Goal: Information Seeking & Learning: Learn about a topic

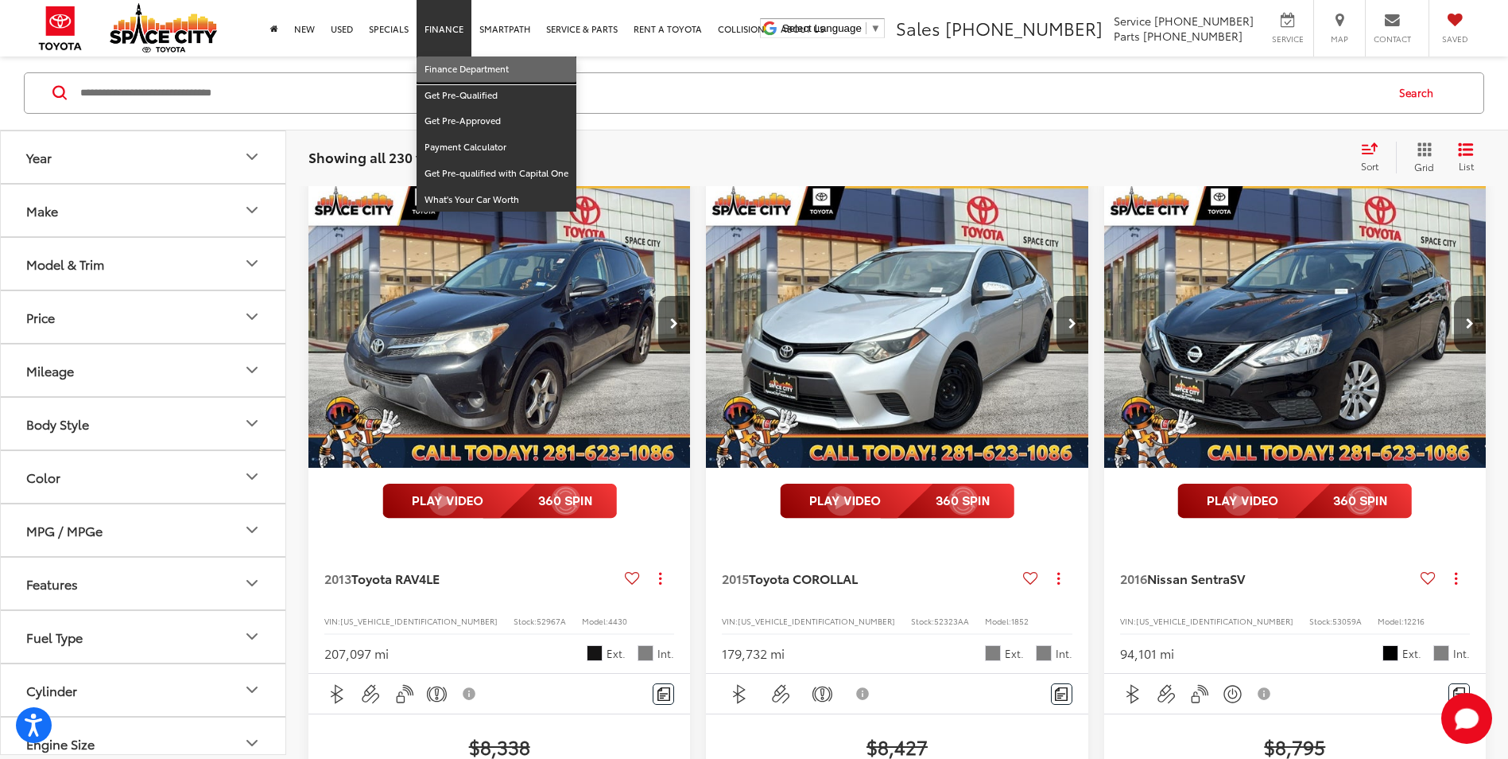
click at [495, 64] on link "Finance Department" at bounding box center [497, 69] width 160 height 26
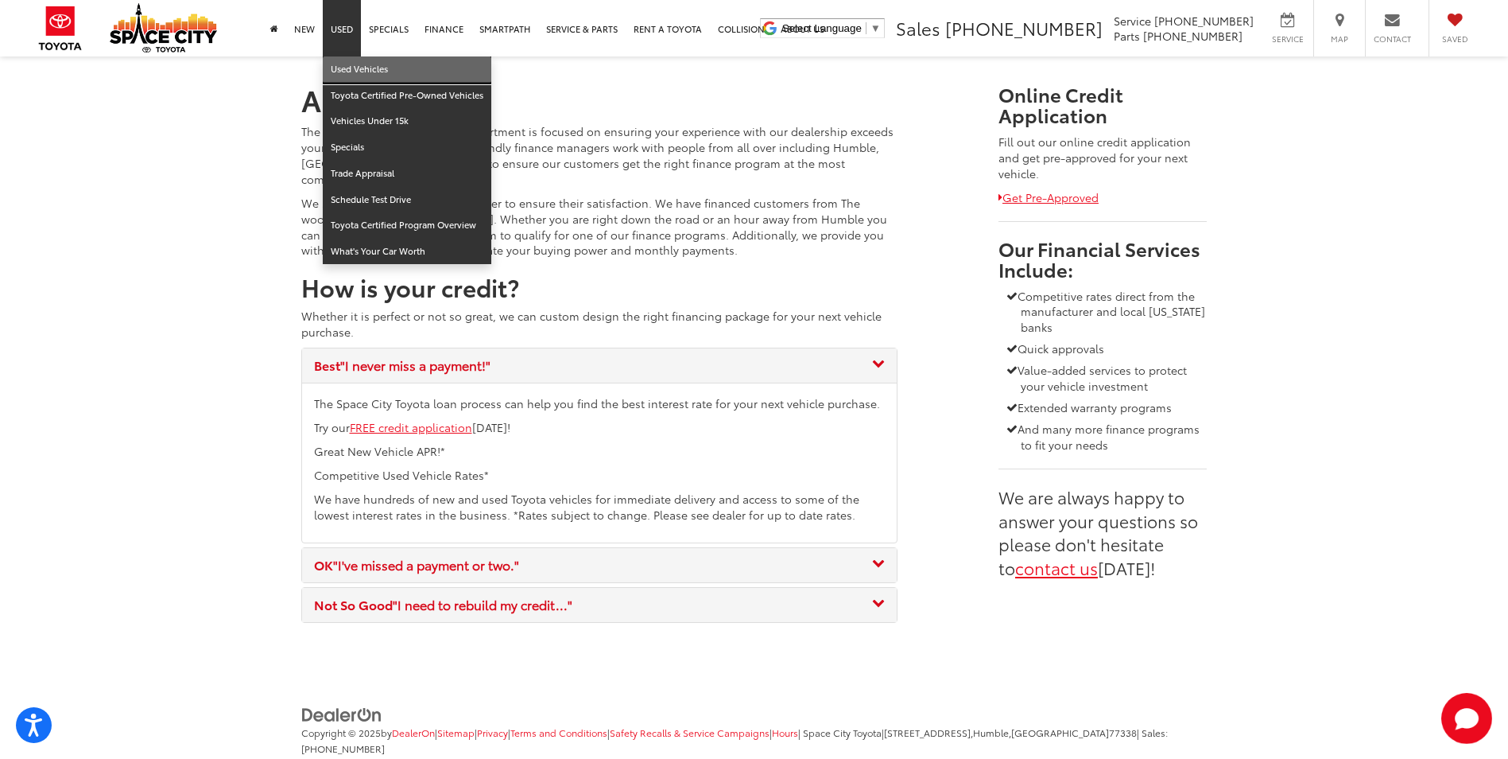
click at [347, 61] on link "Used Vehicles" at bounding box center [407, 69] width 169 height 26
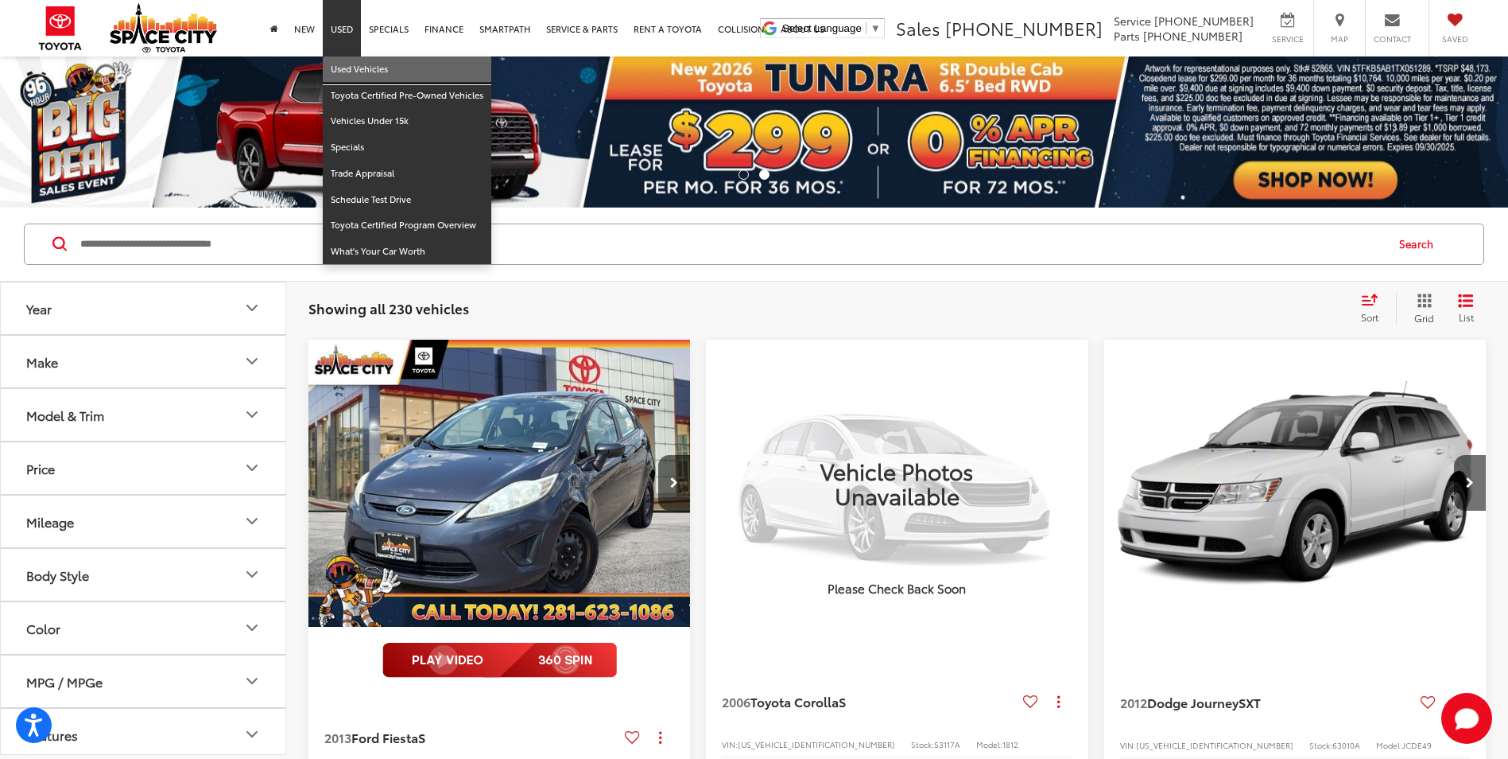
drag, startPoint x: 349, startPoint y: 64, endPoint x: 360, endPoint y: 64, distance: 11.1
click at [350, 64] on link "Used Vehicles" at bounding box center [407, 69] width 169 height 26
click at [351, 64] on link "Used Vehicles" at bounding box center [407, 69] width 169 height 26
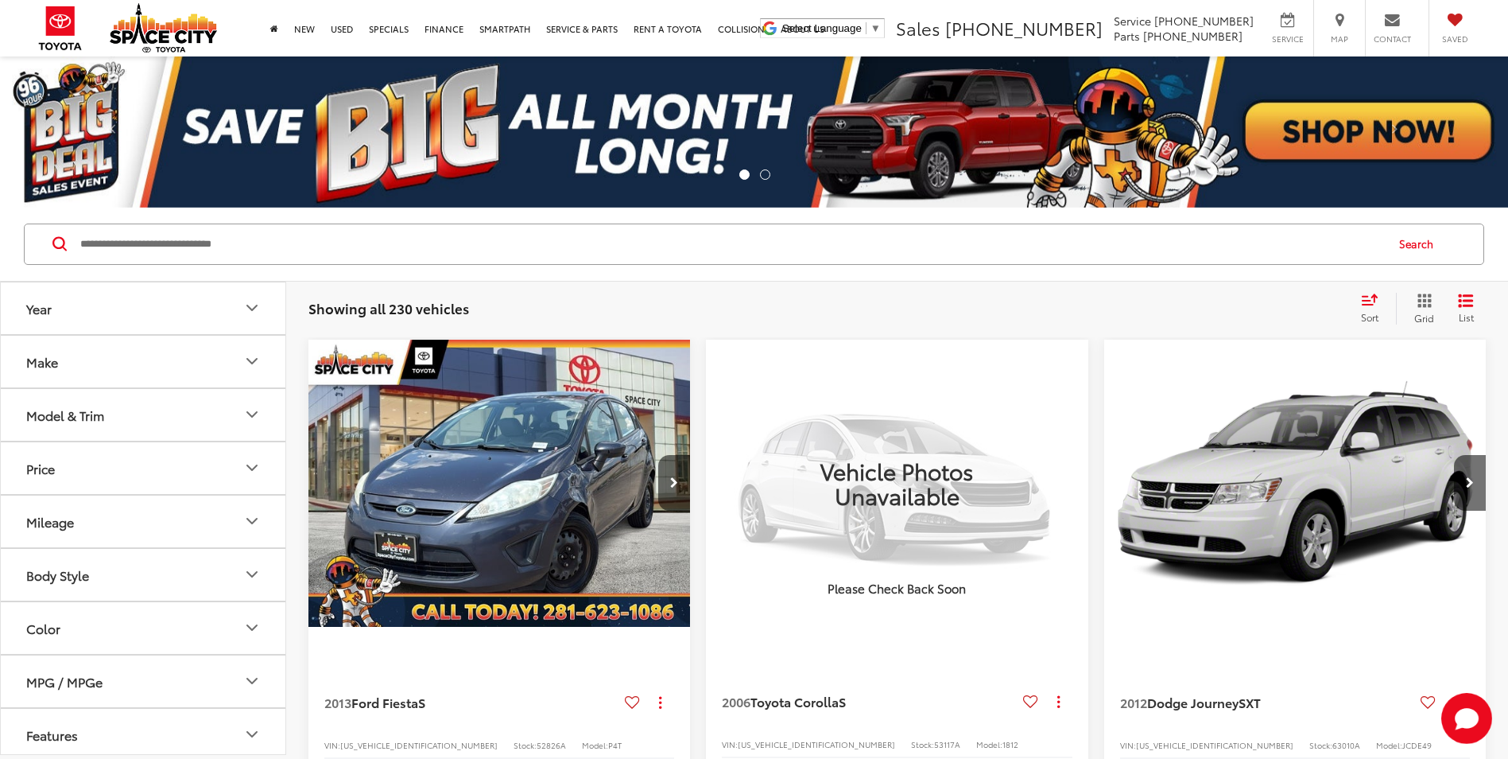
click at [362, 246] on input "Search by Make, Model, or Keyword" at bounding box center [732, 244] width 1306 height 38
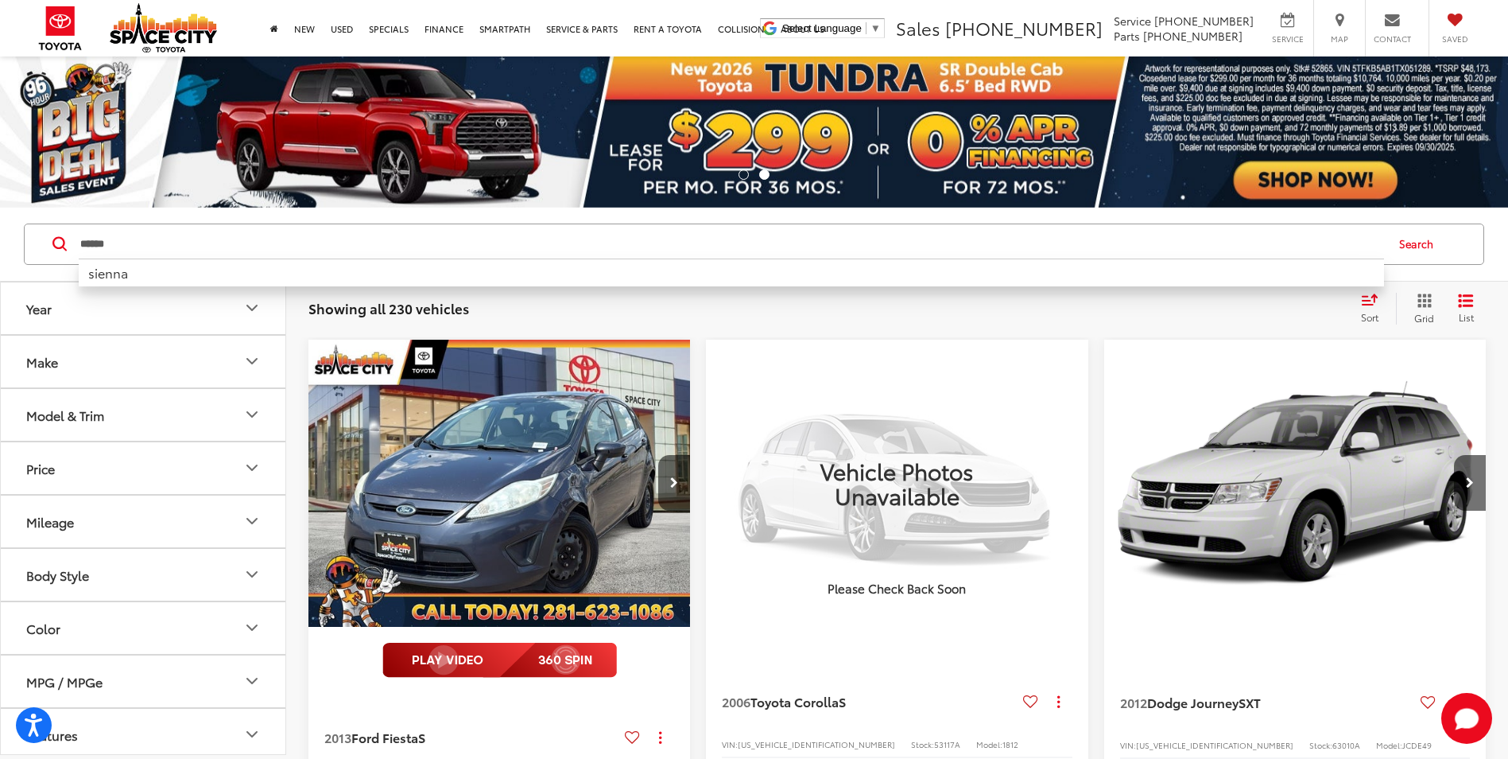
type input "******"
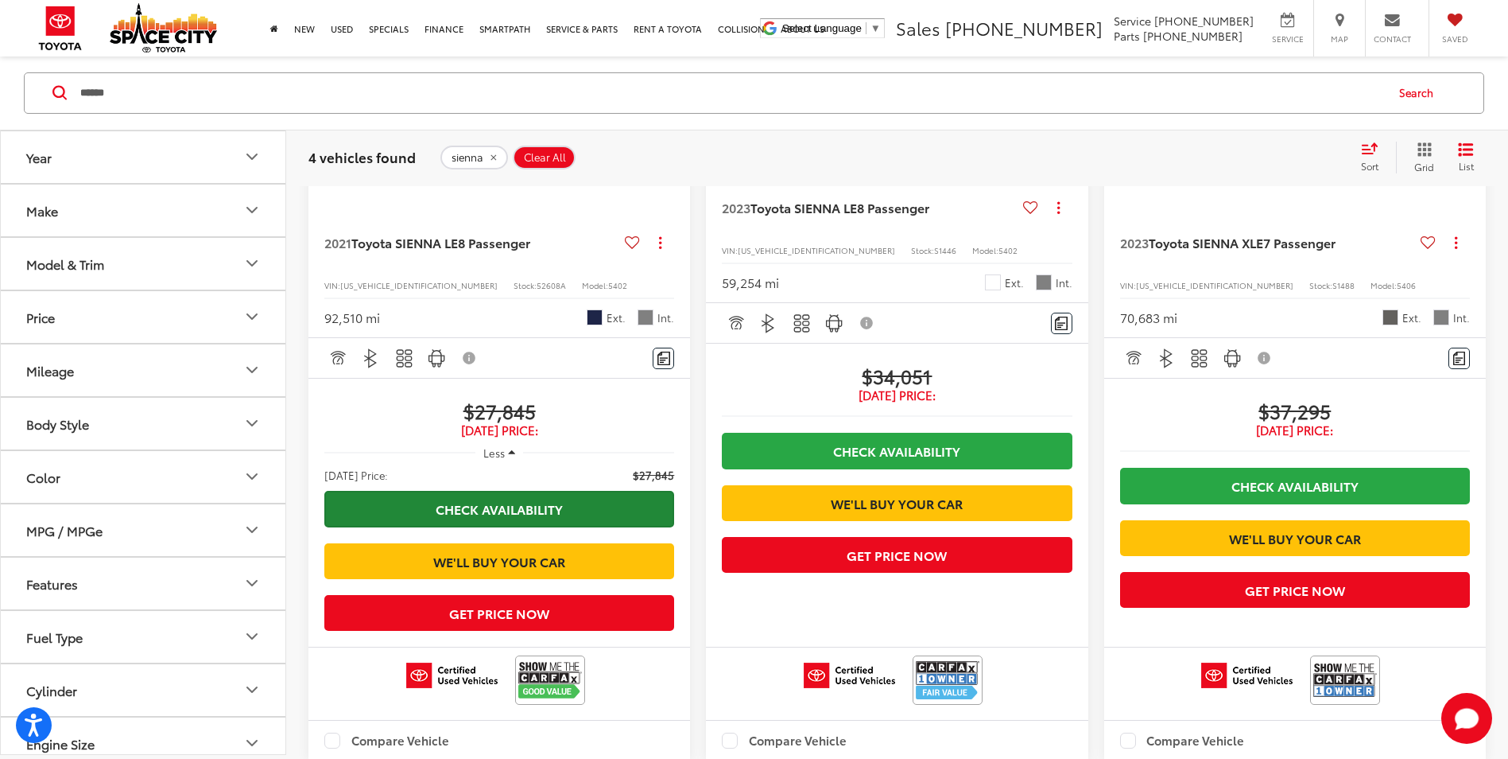
scroll to position [636, 0]
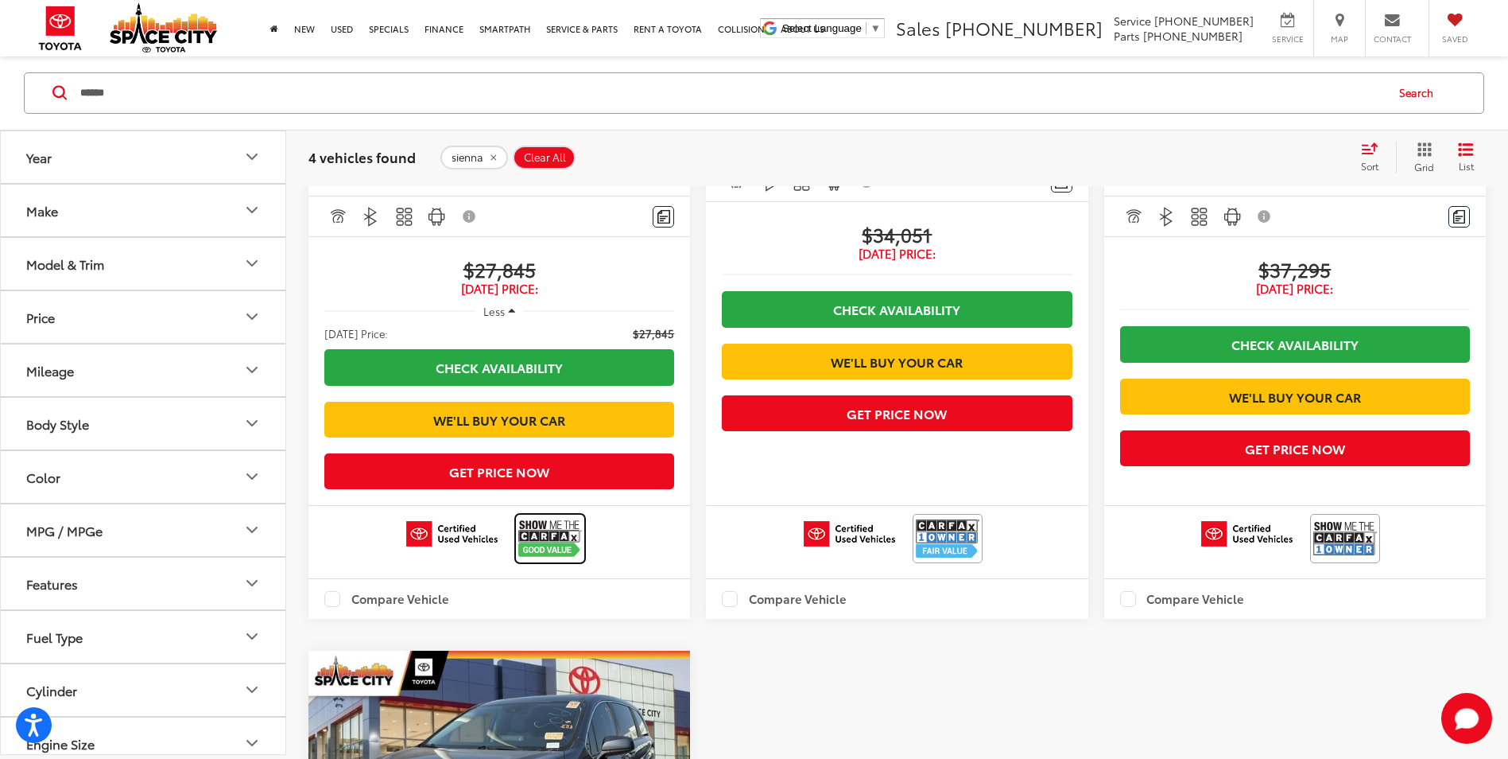
click at [549, 559] on img at bounding box center [550, 538] width 64 height 42
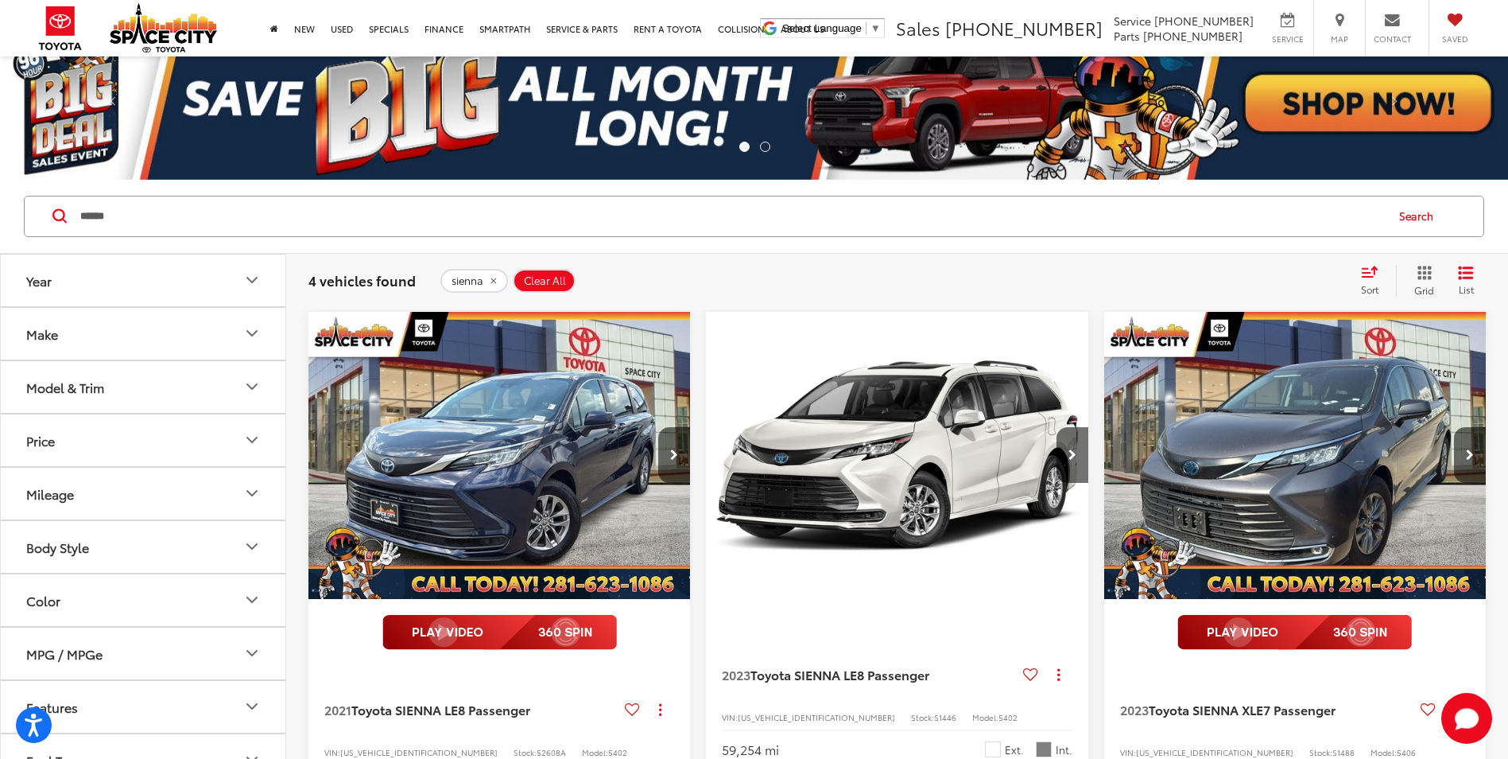
scroll to position [0, 0]
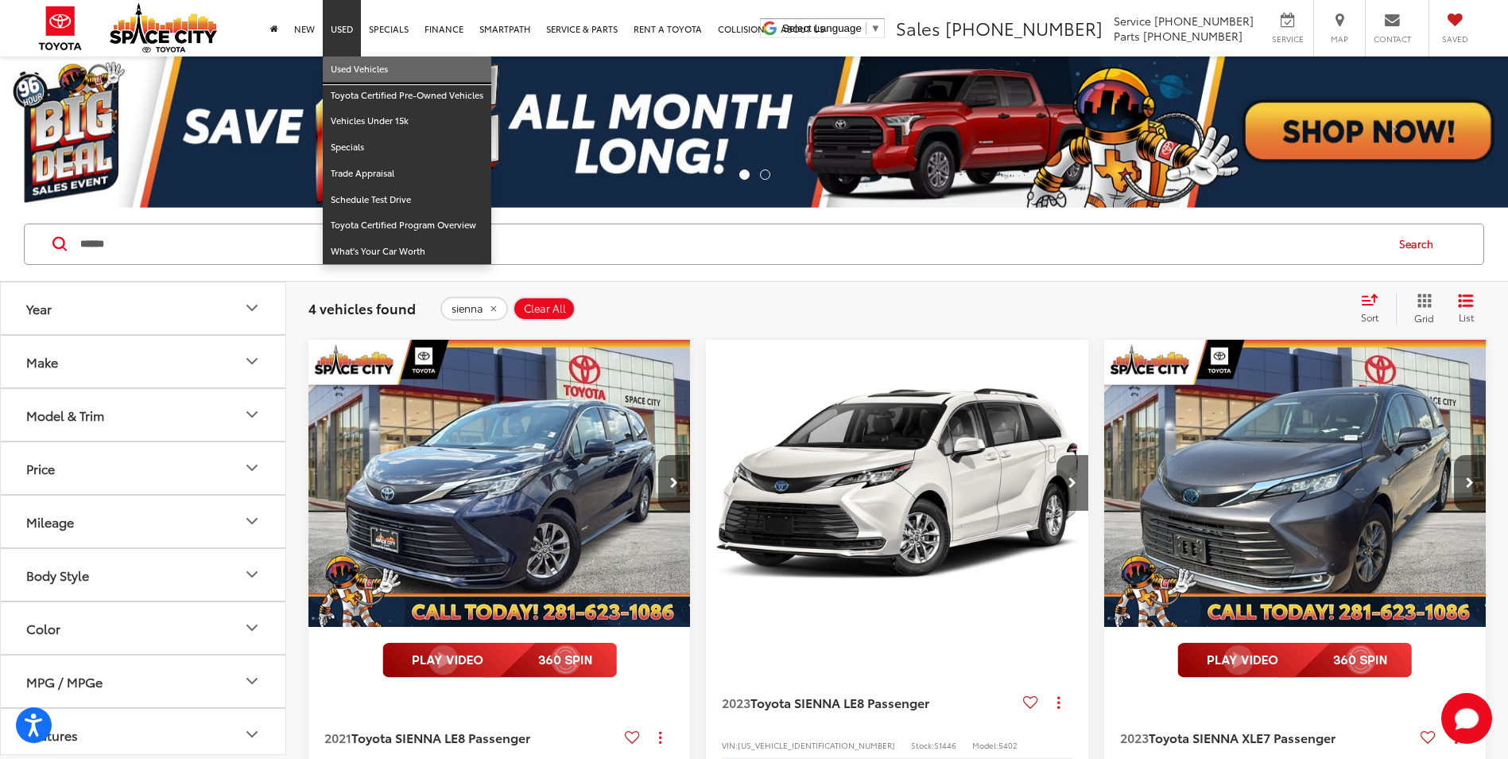
click at [347, 64] on link "Used Vehicles" at bounding box center [407, 69] width 169 height 26
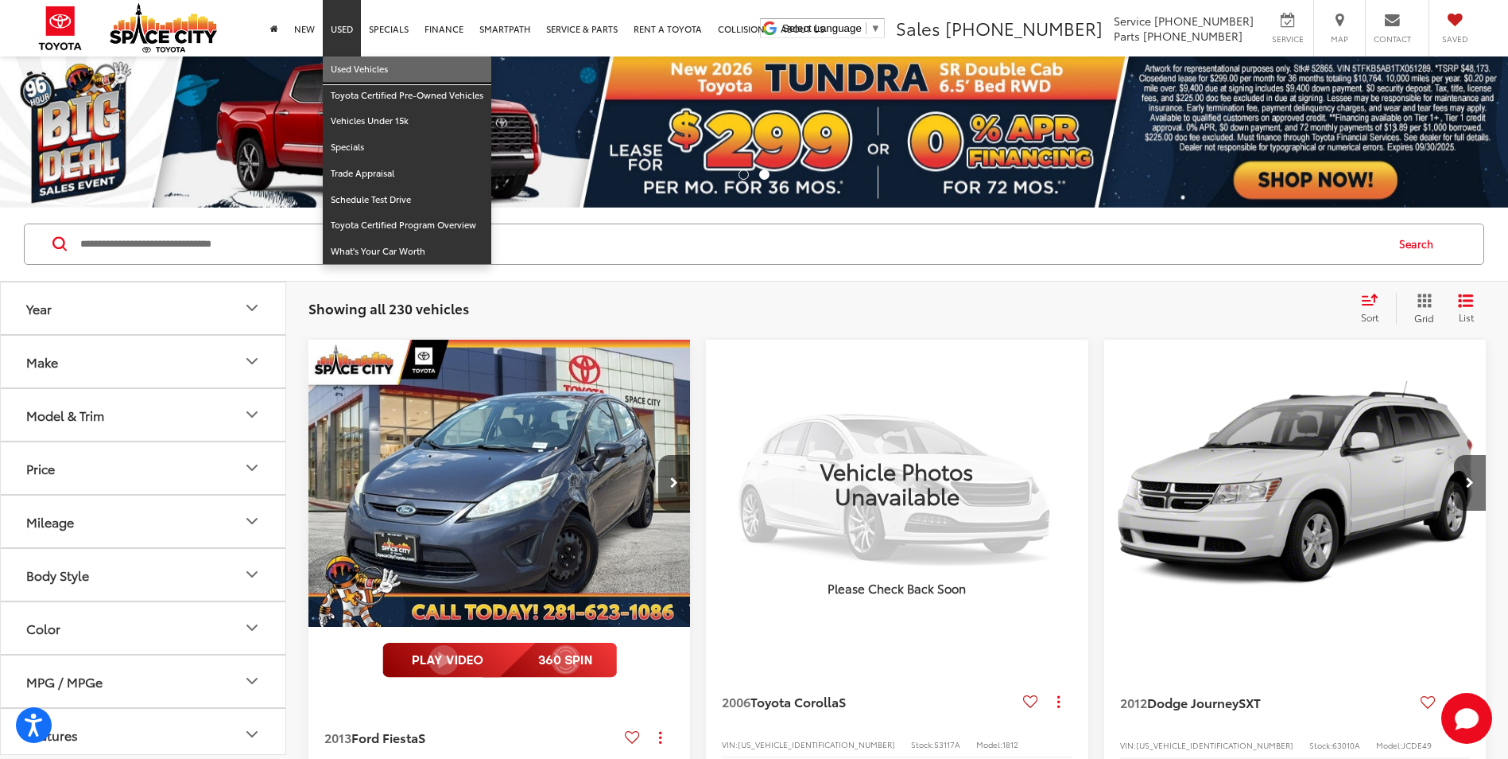
click at [336, 65] on link "Used Vehicles" at bounding box center [407, 69] width 169 height 26
